Goal: Task Accomplishment & Management: Manage account settings

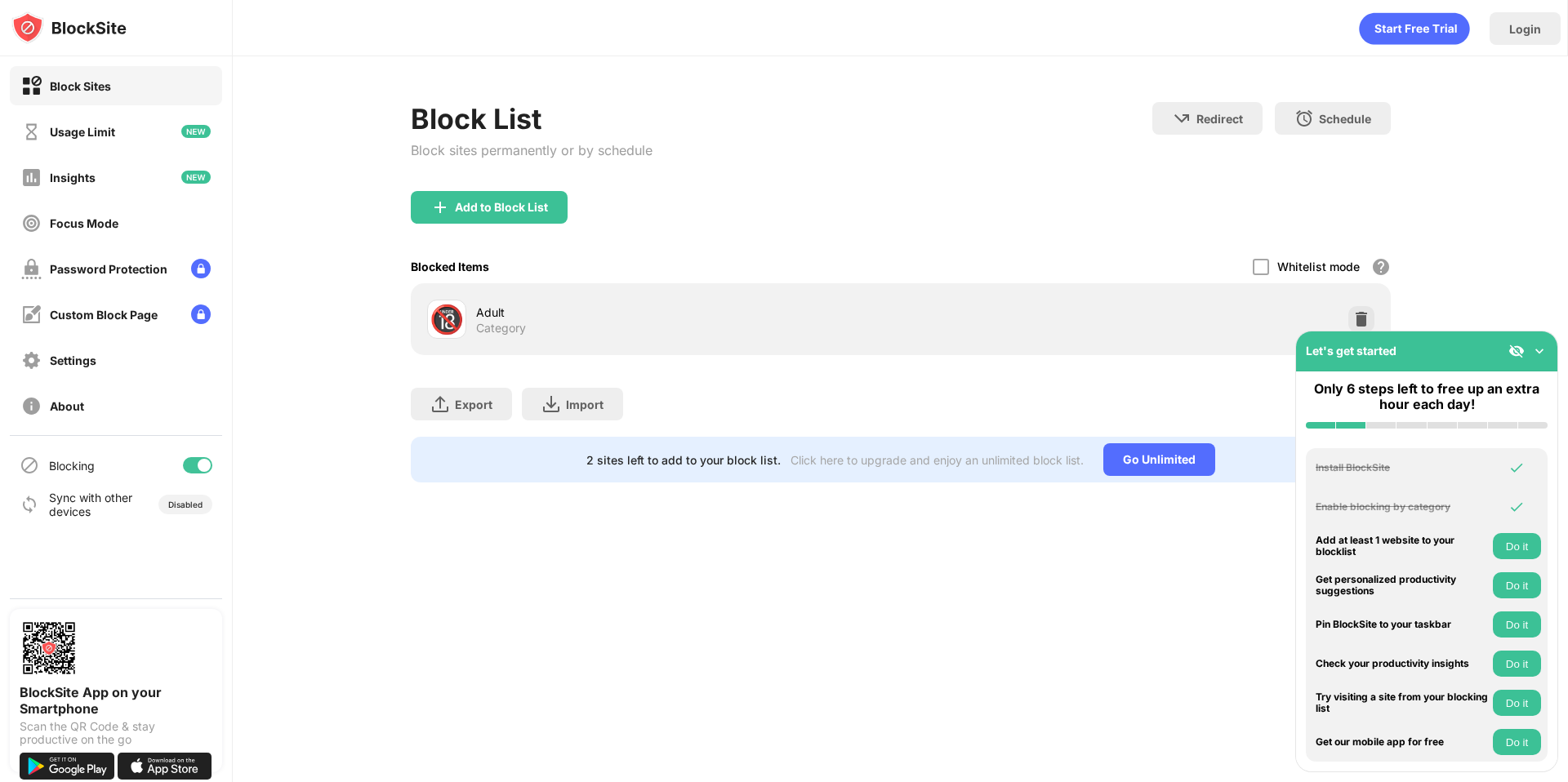
click at [1545, 357] on img at bounding box center [1540, 351] width 17 height 17
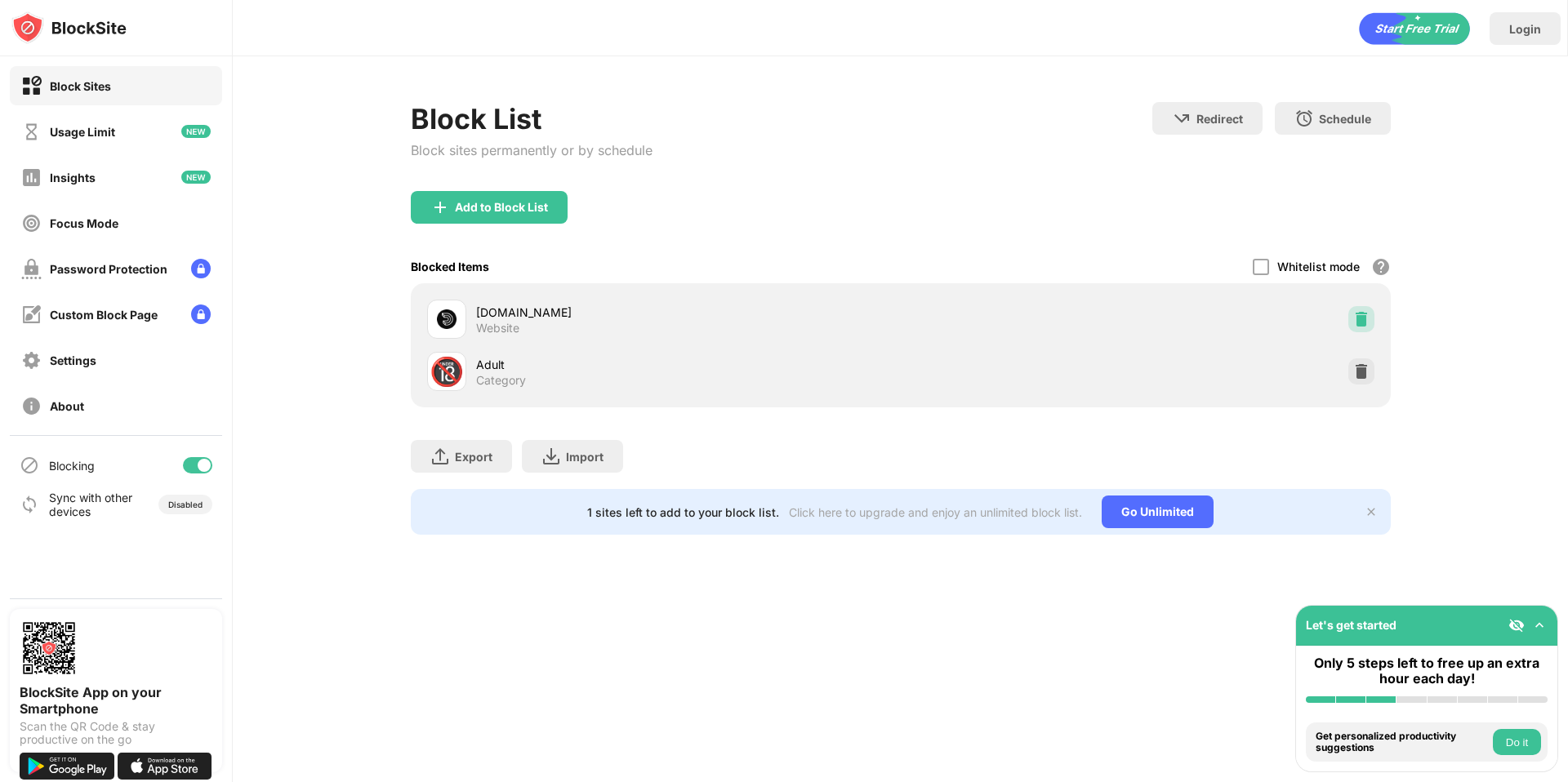
click at [1358, 318] on img at bounding box center [1361, 319] width 17 height 17
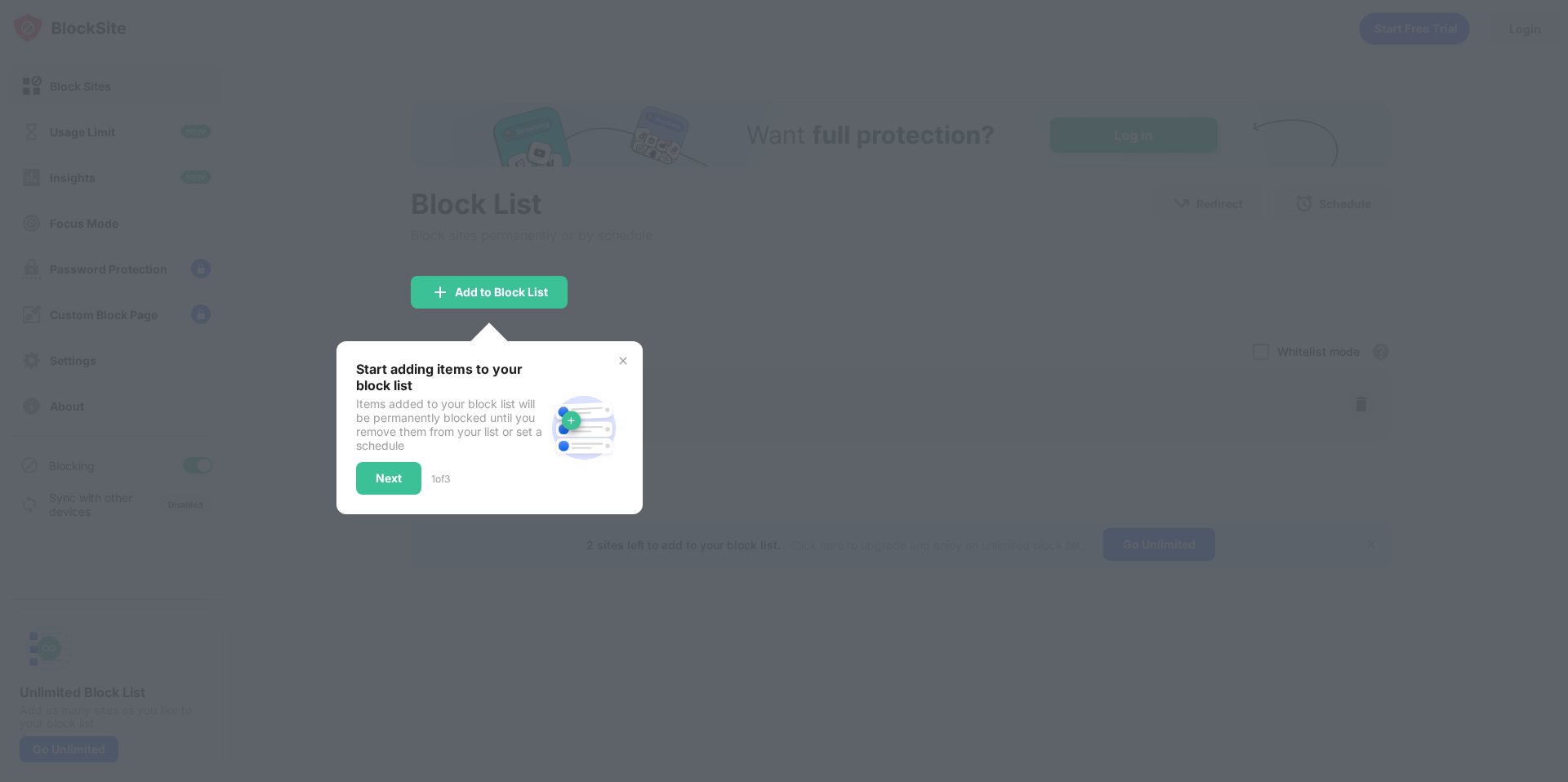
click at [627, 364] on img at bounding box center [623, 361] width 13 height 13
